Goal: Register for event/course

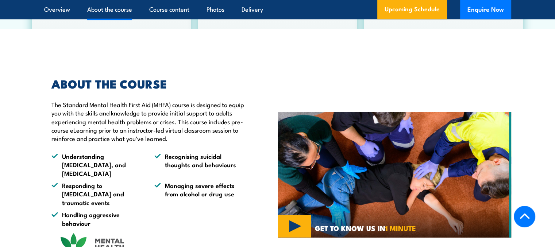
scroll to position [474, 0]
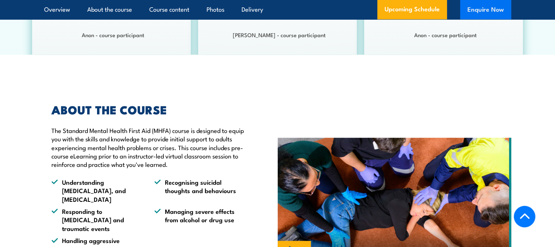
click at [476, 5] on button "Enquire Now" at bounding box center [485, 10] width 51 height 20
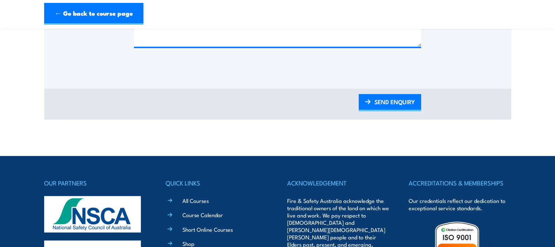
scroll to position [557, 0]
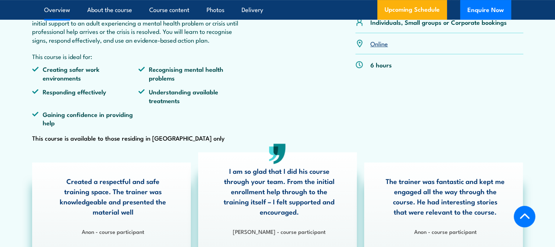
scroll to position [219, 0]
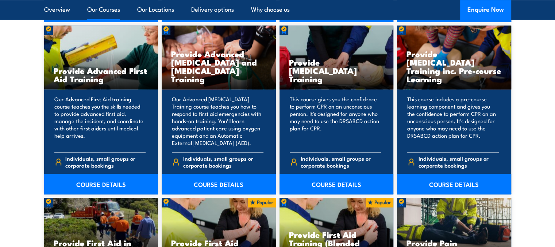
scroll to position [985, 0]
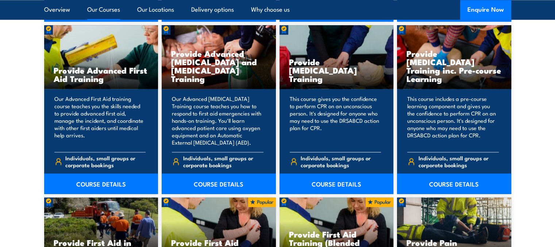
click at [356, 92] on div "This course gives you the confidence to perform CPR on an unconscious person. I…" at bounding box center [336, 141] width 114 height 105
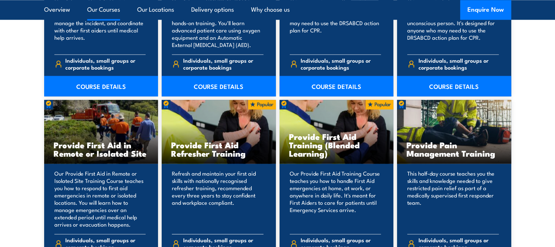
scroll to position [1131, 0]
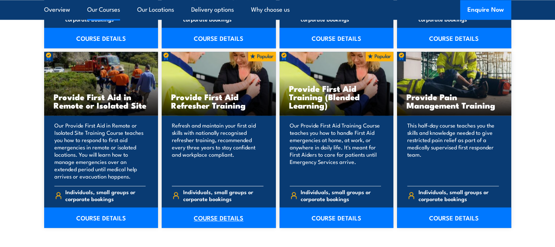
click at [223, 216] on link "COURSE DETAILS" at bounding box center [219, 218] width 114 height 20
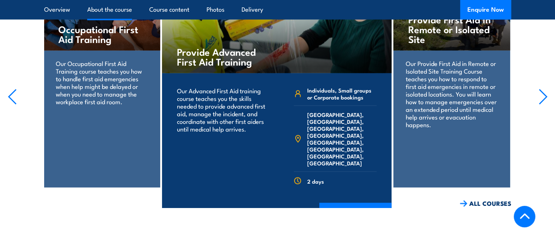
scroll to position [1532, 0]
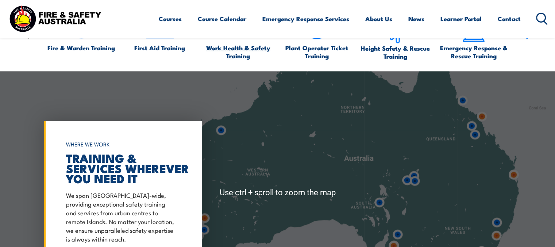
scroll to position [474, 0]
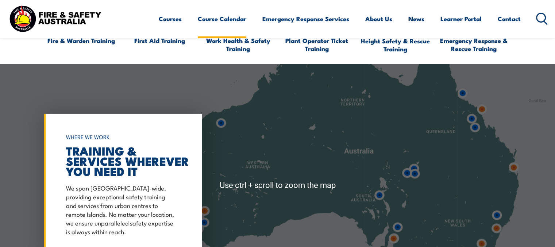
click at [210, 15] on link "Course Calendar" at bounding box center [222, 18] width 49 height 19
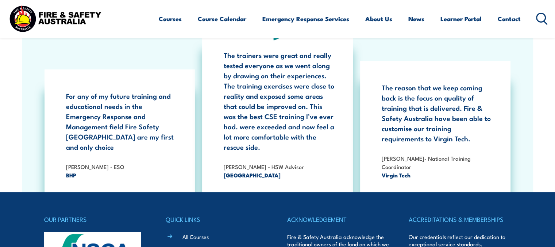
scroll to position [948, 0]
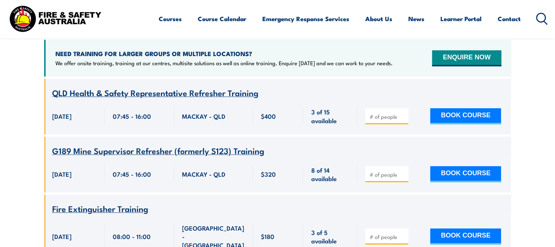
scroll to position [292, 0]
